Goal: Transaction & Acquisition: Download file/media

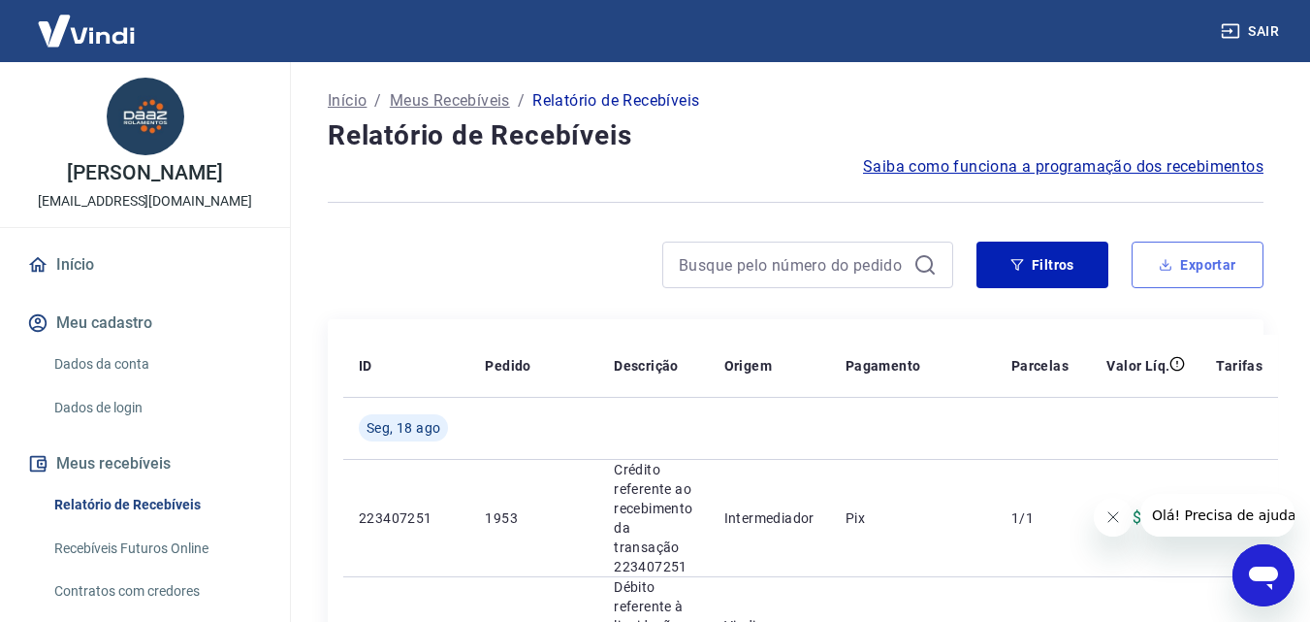
click at [1179, 259] on button "Exportar" at bounding box center [1198, 265] width 132 height 47
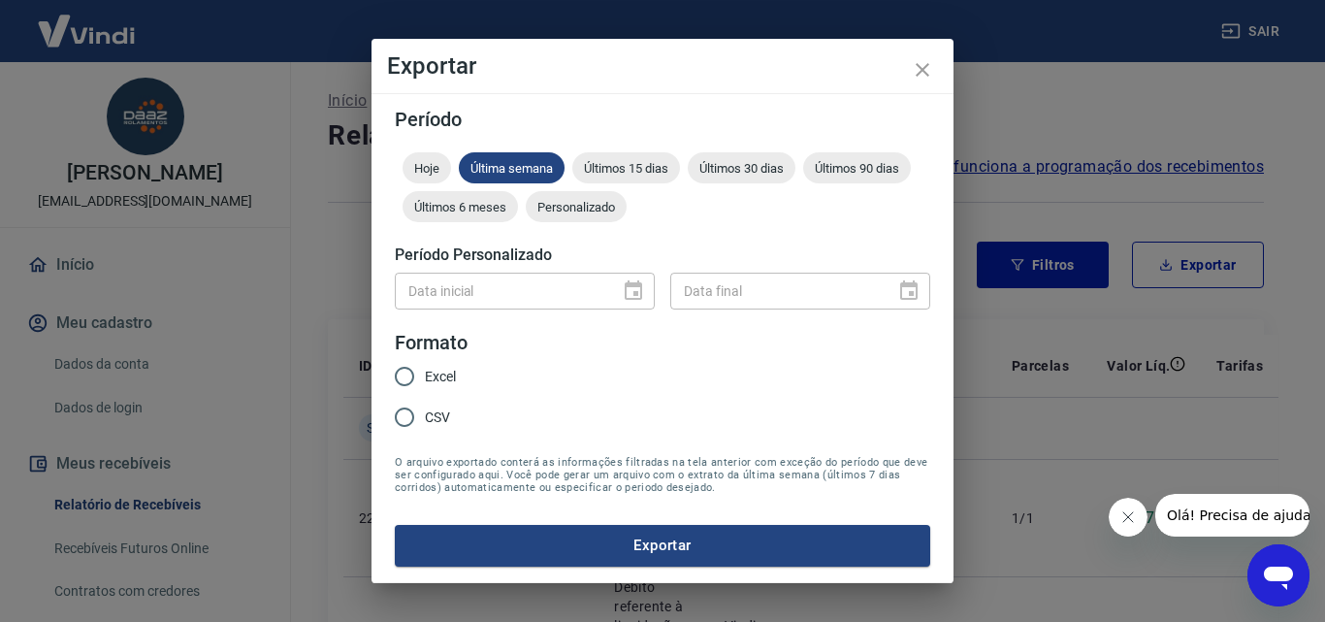
click at [533, 189] on div "Hoje Última semana Últimos 15 dias Últimos 30 dias Últimos 90 dias Últimos 6 me…" at bounding box center [662, 191] width 535 height 78
click at [563, 201] on span "Personalizado" at bounding box center [576, 207] width 101 height 15
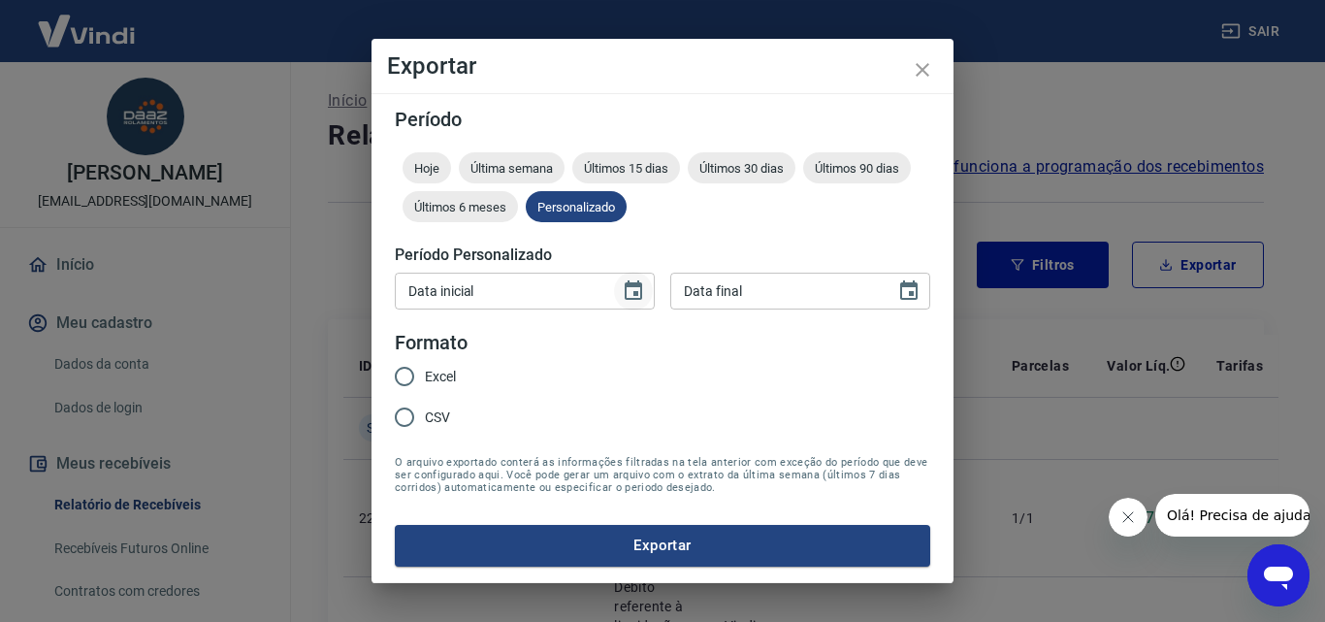
click at [625, 299] on icon "Choose date" at bounding box center [633, 290] width 23 height 23
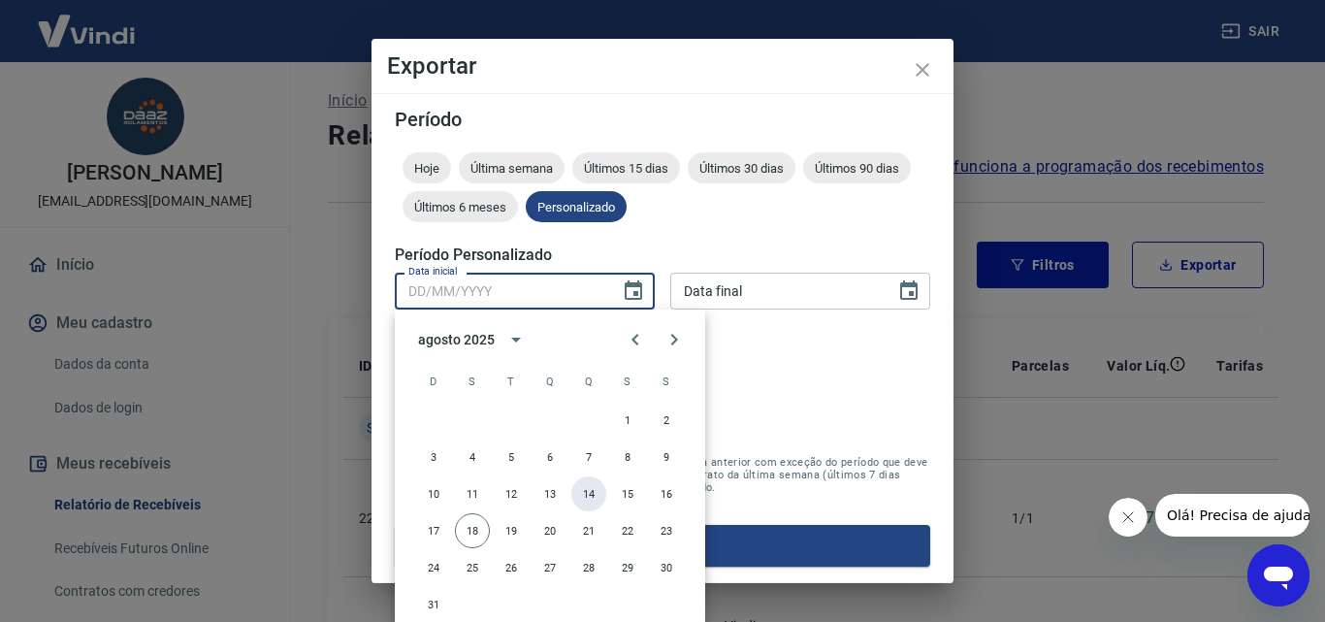
drag, startPoint x: 596, startPoint y: 491, endPoint x: 823, endPoint y: 305, distance: 294.3
click at [595, 492] on button "14" at bounding box center [588, 493] width 35 height 35
type input "14/08/2025"
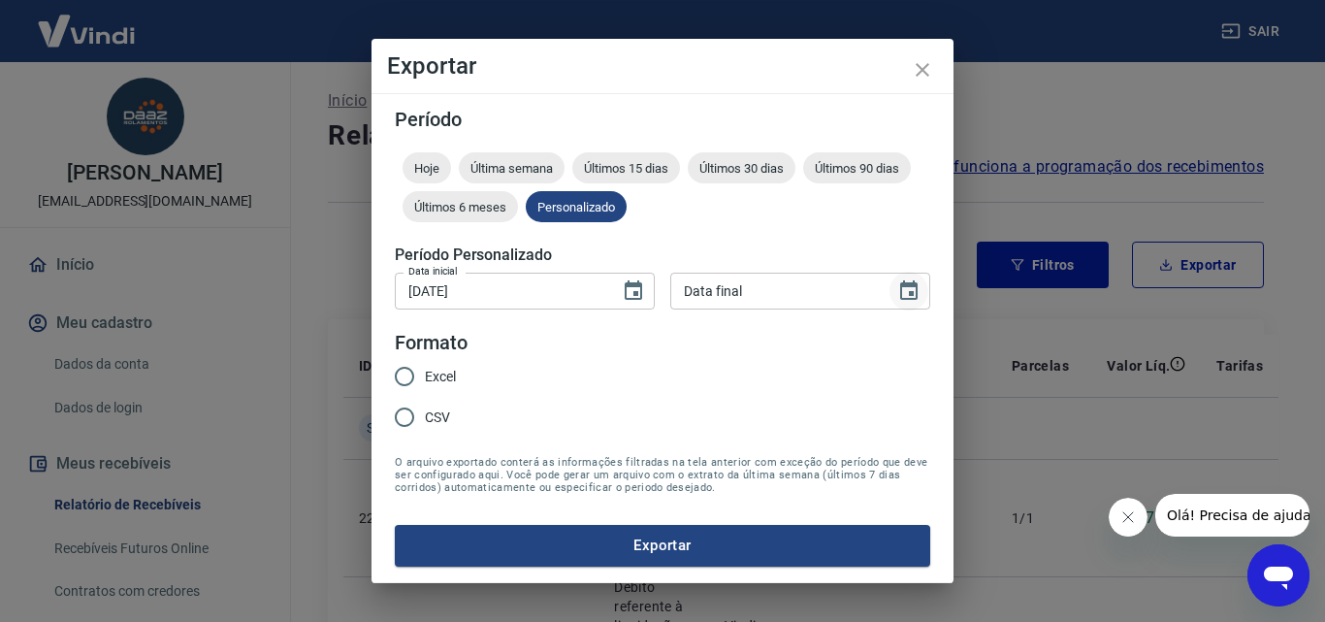
click at [926, 285] on button "Choose date" at bounding box center [908, 291] width 39 height 39
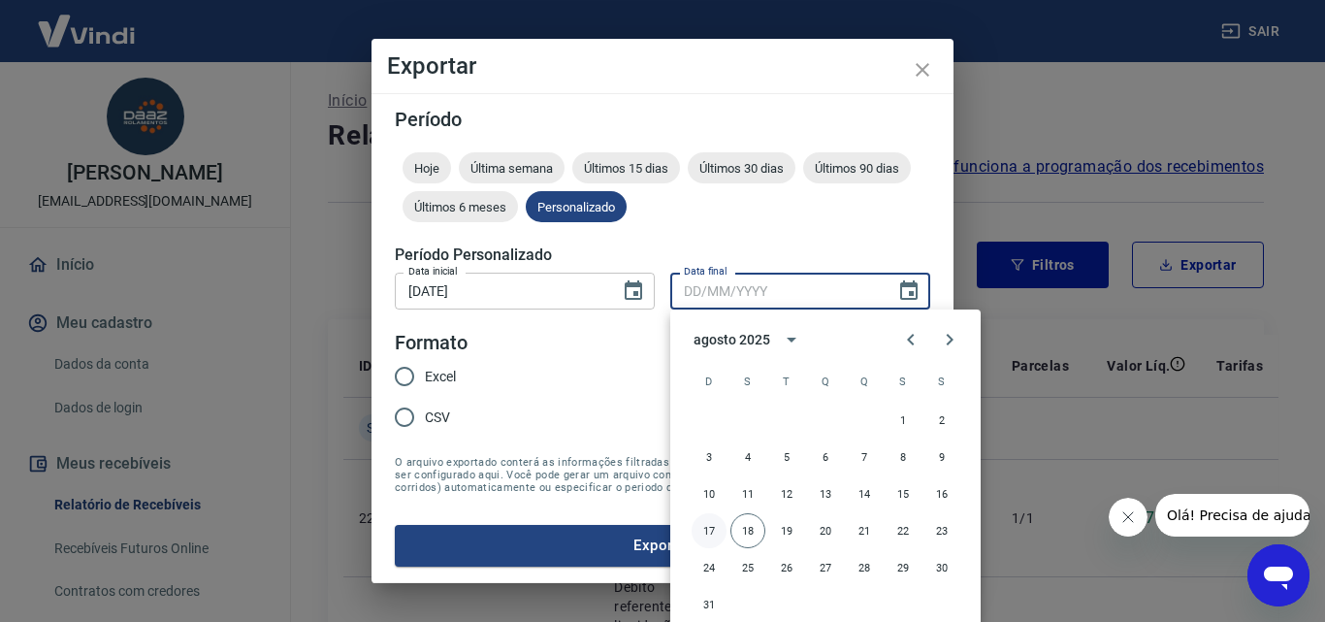
click at [709, 534] on button "17" at bounding box center [709, 530] width 35 height 35
type input "17/08/2025"
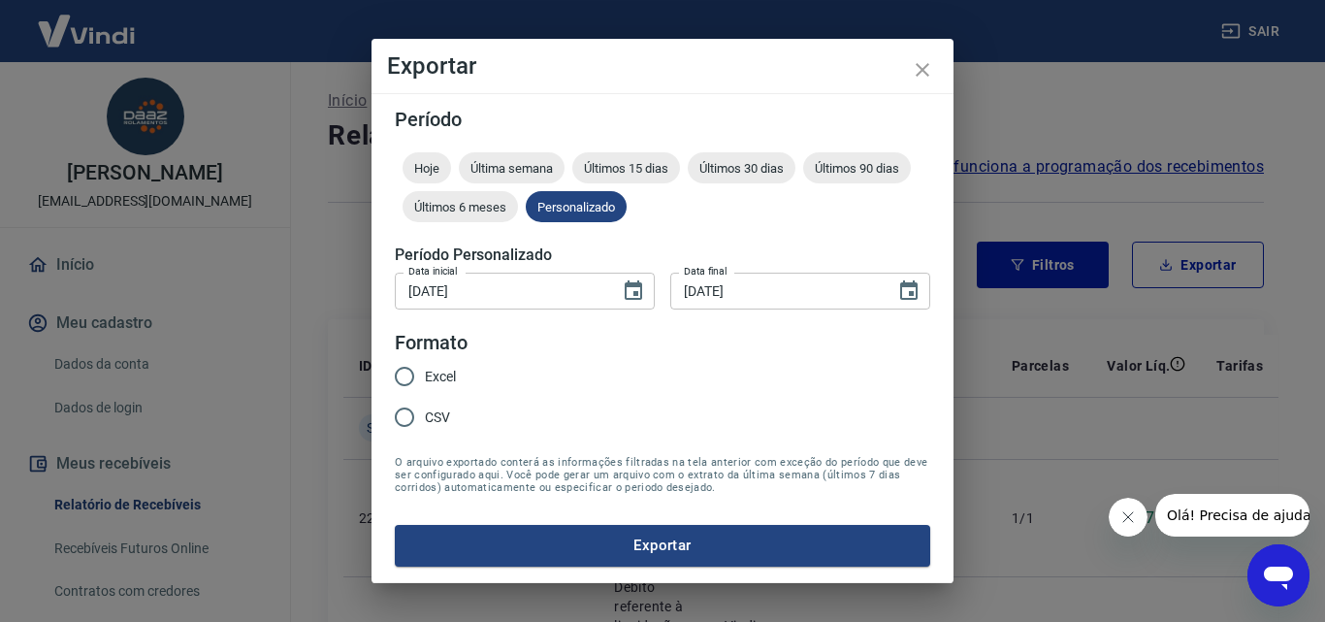
click at [401, 368] on input "Excel" at bounding box center [404, 376] width 41 height 41
radio input "true"
click at [742, 549] on button "Exportar" at bounding box center [662, 545] width 535 height 41
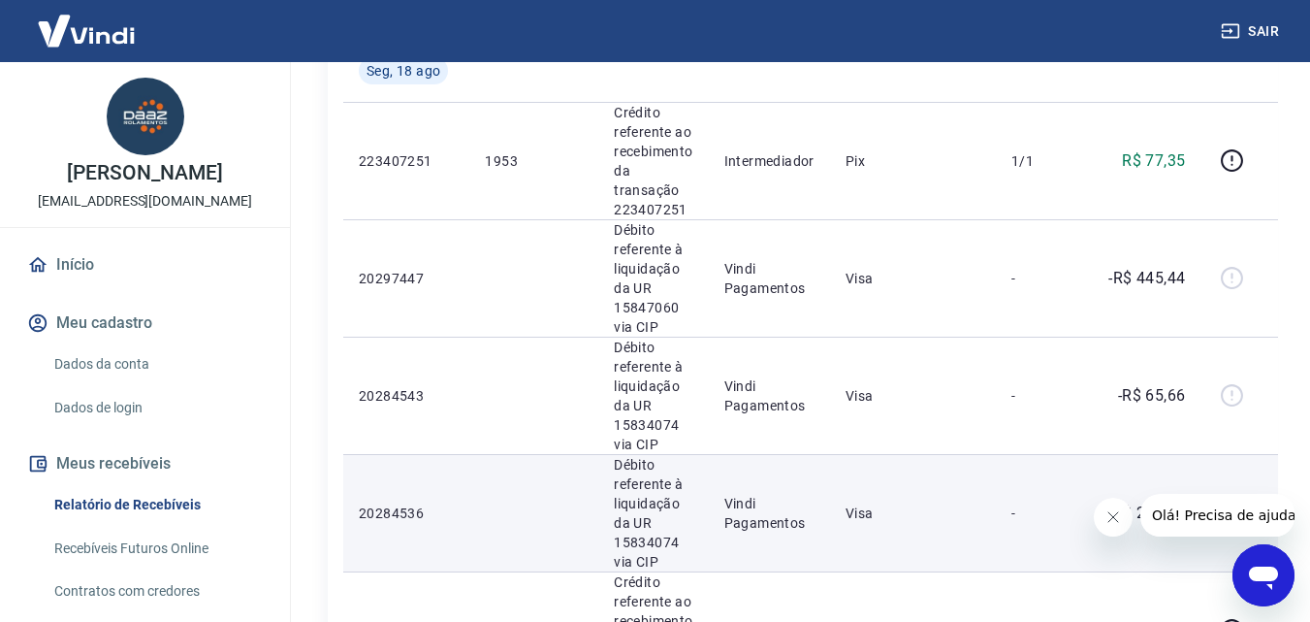
scroll to position [323, 0]
